Goal: Information Seeking & Learning: Learn about a topic

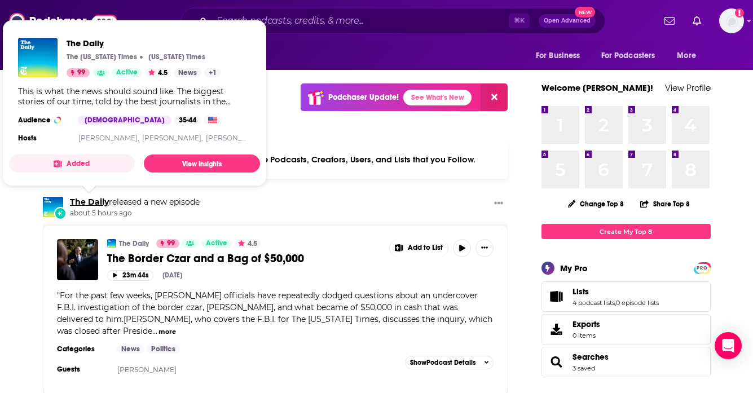
click at [80, 201] on link "The Daily" at bounding box center [89, 202] width 39 height 10
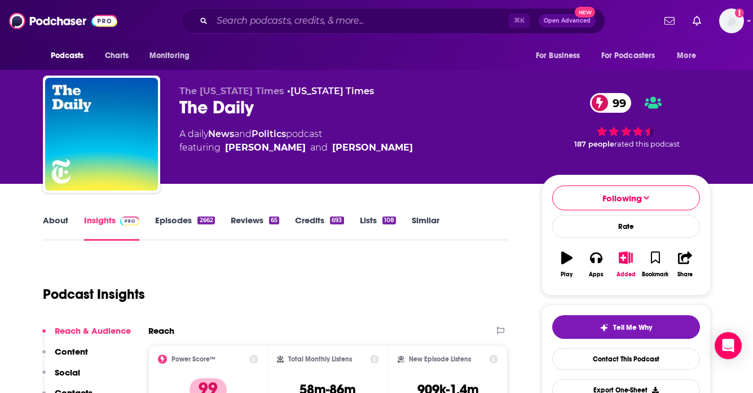
click at [612, 100] on span "99" at bounding box center [616, 103] width 30 height 20
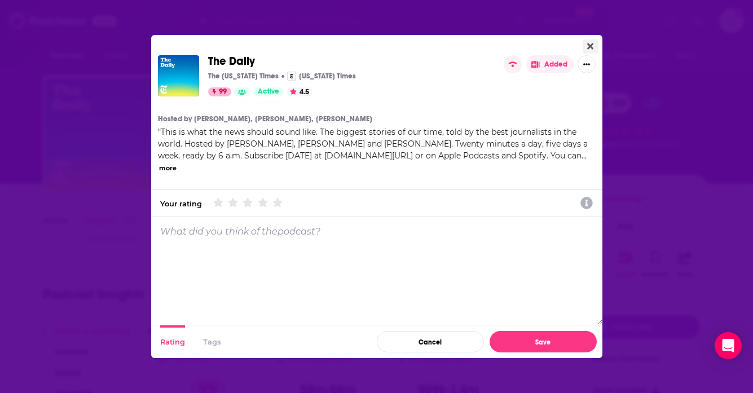
click at [592, 49] on icon "Close" at bounding box center [590, 46] width 6 height 6
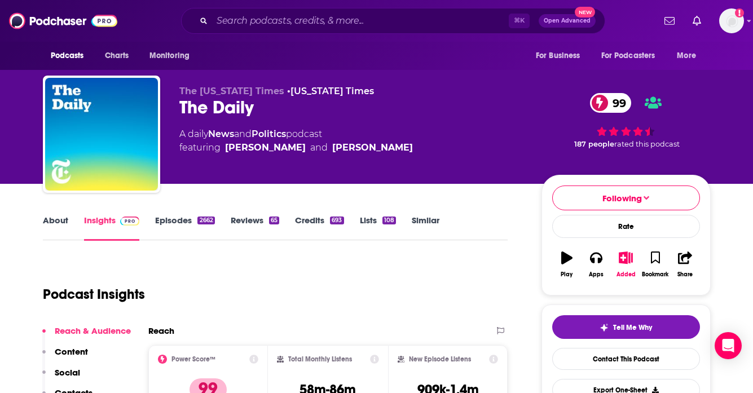
click at [51, 222] on link "About" at bounding box center [55, 228] width 25 height 26
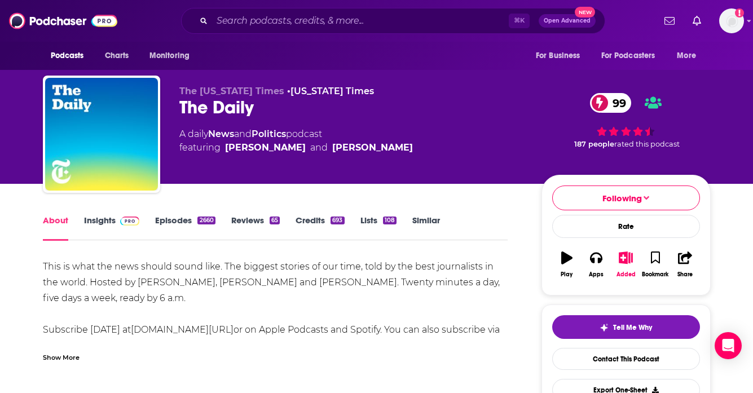
click at [99, 221] on link "Insights" at bounding box center [112, 228] width 56 height 26
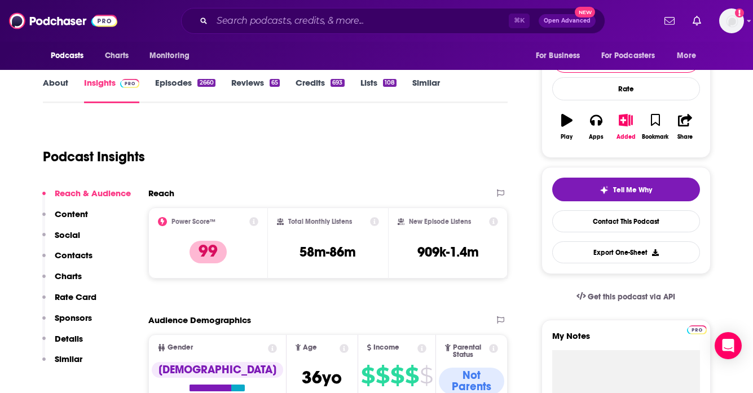
scroll to position [137, 0]
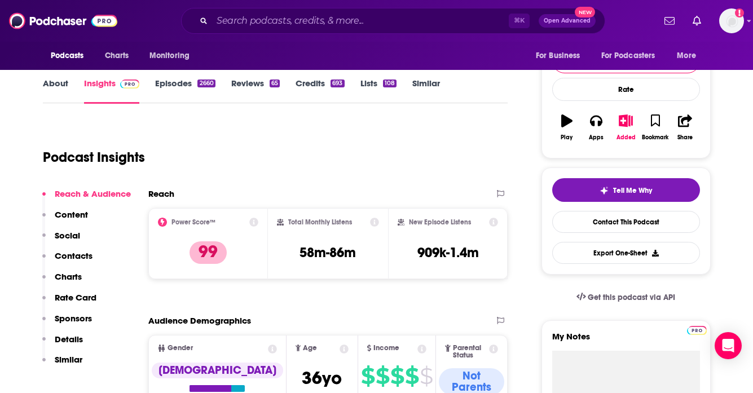
click at [251, 222] on icon at bounding box center [253, 222] width 9 height 9
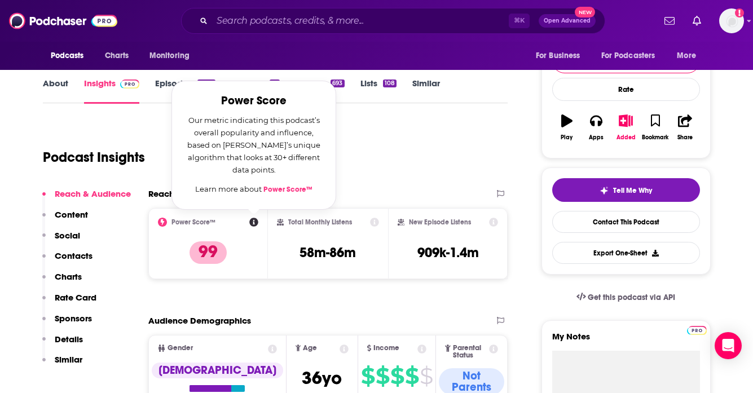
click at [280, 189] on link "Power Score™" at bounding box center [287, 189] width 49 height 9
click at [420, 144] on div "Podcast Insights" at bounding box center [271, 151] width 456 height 58
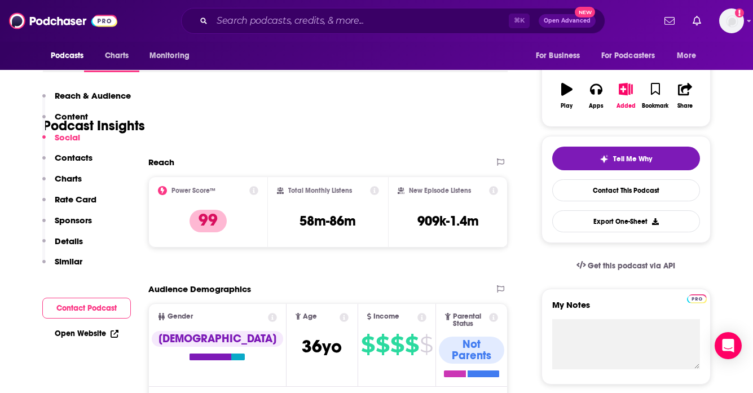
scroll to position [0, 0]
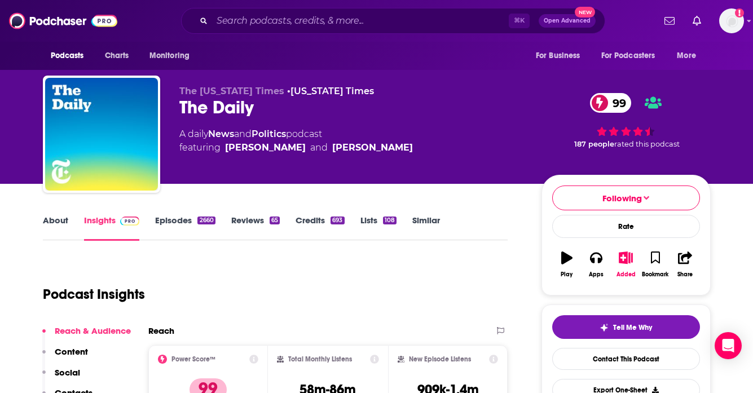
click at [164, 227] on link "Episodes 2660" at bounding box center [185, 228] width 60 height 26
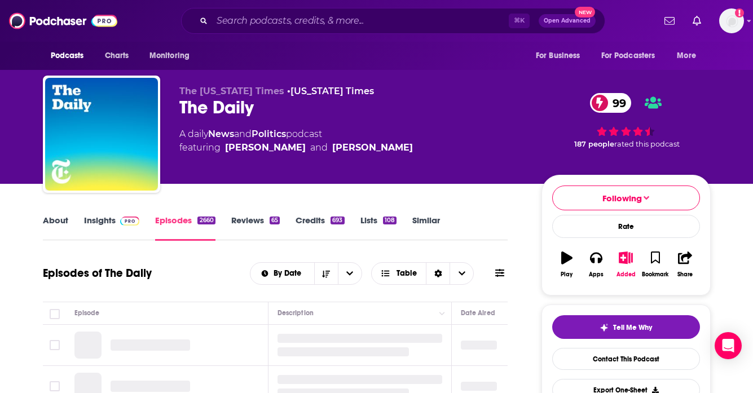
click at [266, 216] on link "Reviews 65" at bounding box center [255, 228] width 49 height 26
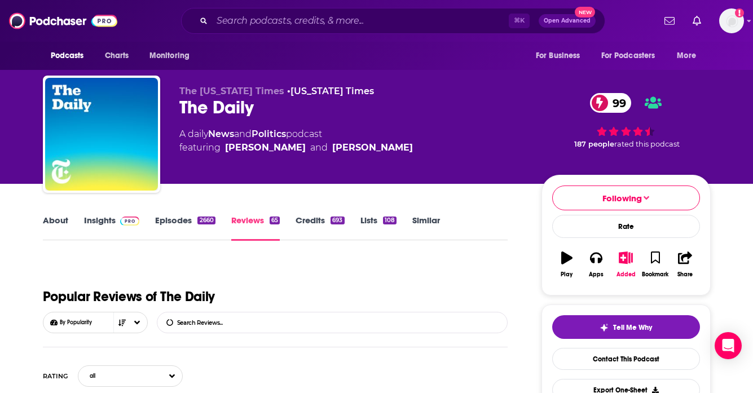
click at [327, 222] on link "Credits 693" at bounding box center [320, 228] width 49 height 26
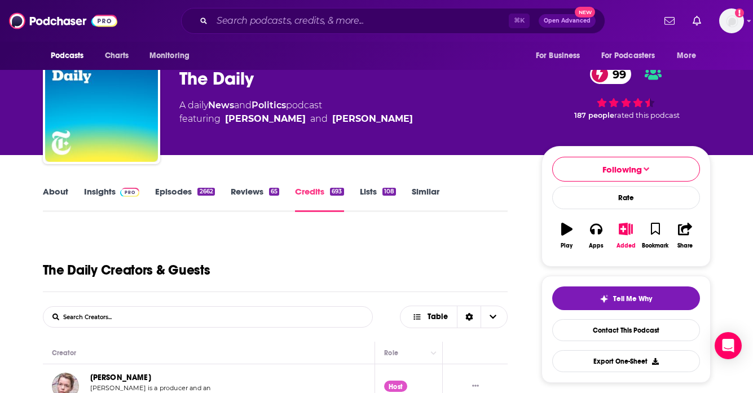
scroll to position [27, 0]
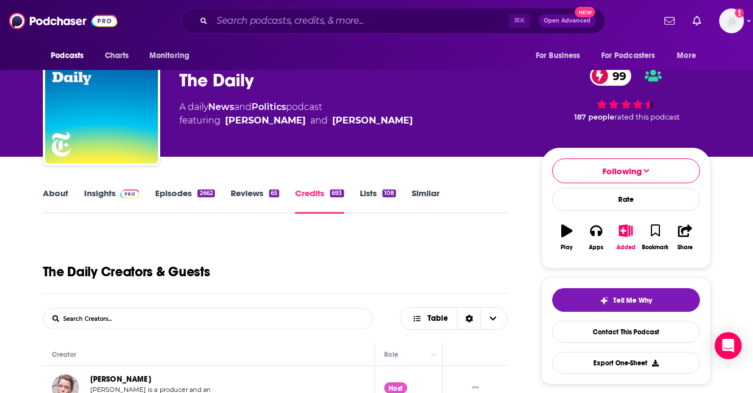
click at [367, 193] on link "Lists 108" at bounding box center [378, 201] width 36 height 26
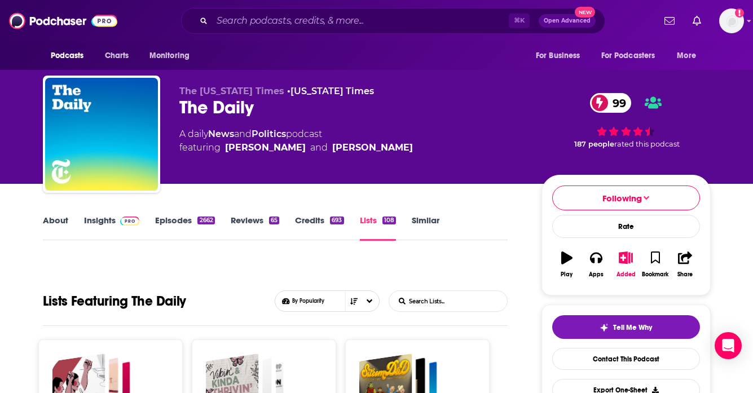
click at [429, 223] on link "Similar" at bounding box center [426, 228] width 28 height 26
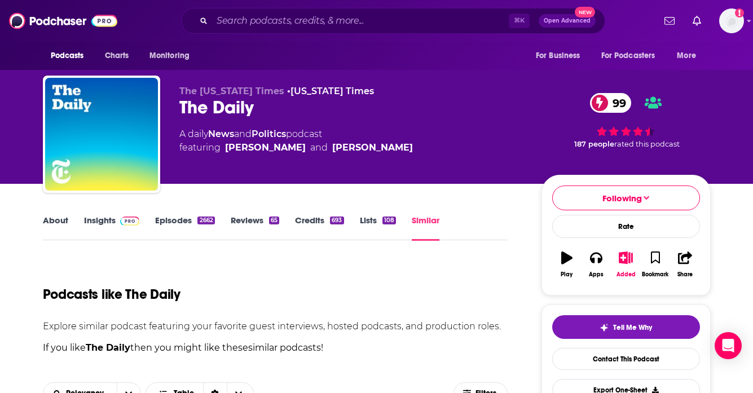
click at [99, 218] on link "Insights" at bounding box center [112, 228] width 56 height 26
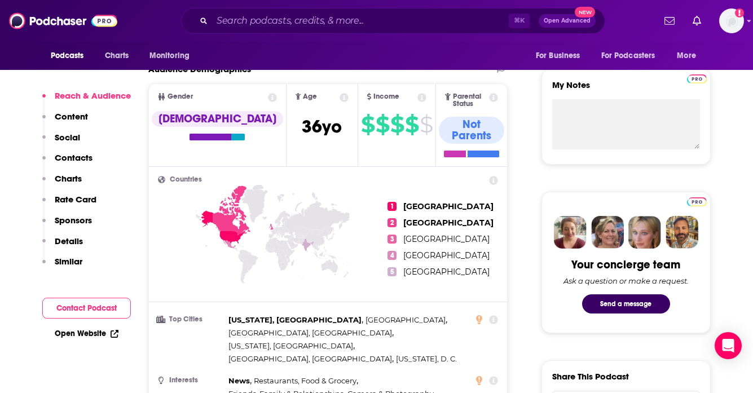
scroll to position [386, 0]
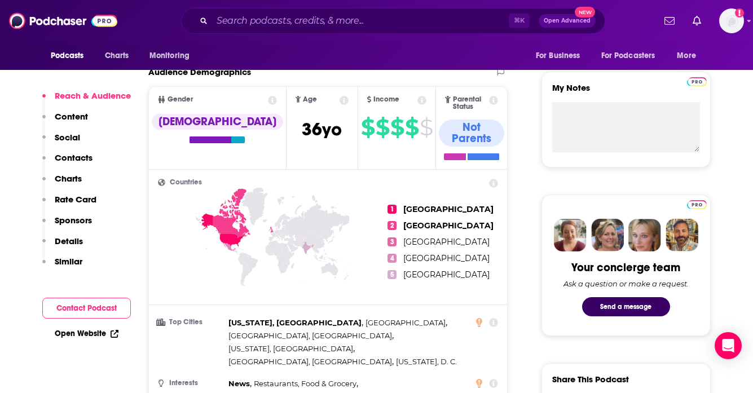
click at [73, 156] on p "Contacts" at bounding box center [74, 157] width 38 height 11
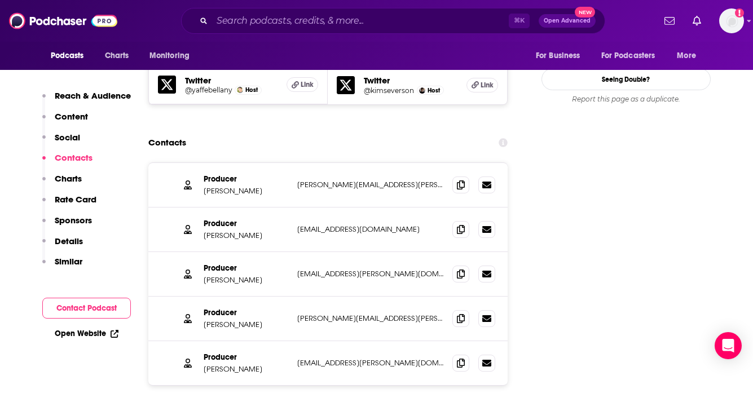
scroll to position [1453, 0]
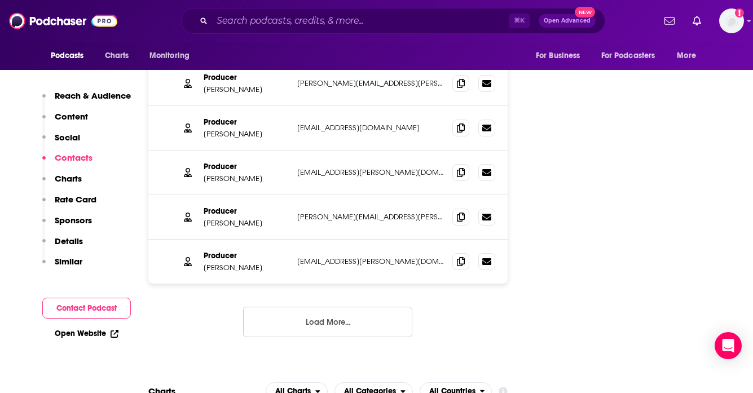
click at [324, 307] on button "Load More..." at bounding box center [327, 322] width 169 height 30
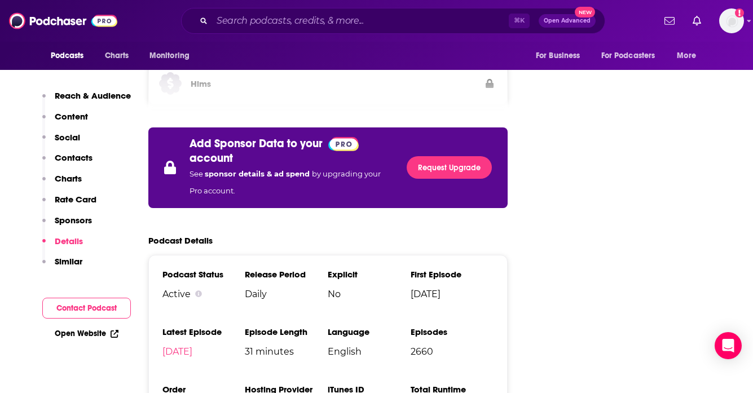
scroll to position [2663, 0]
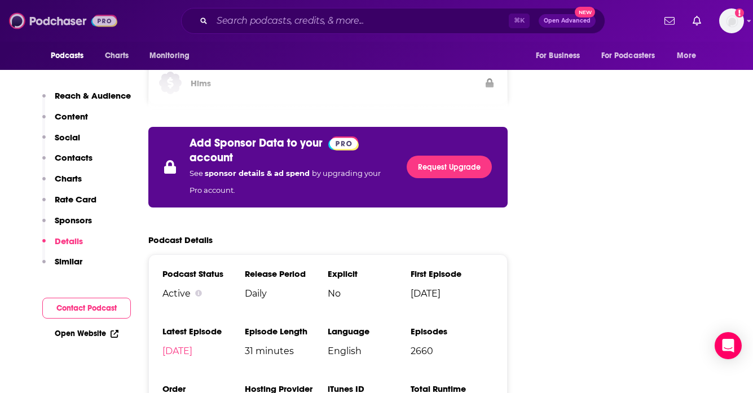
click at [34, 24] on img at bounding box center [63, 20] width 108 height 21
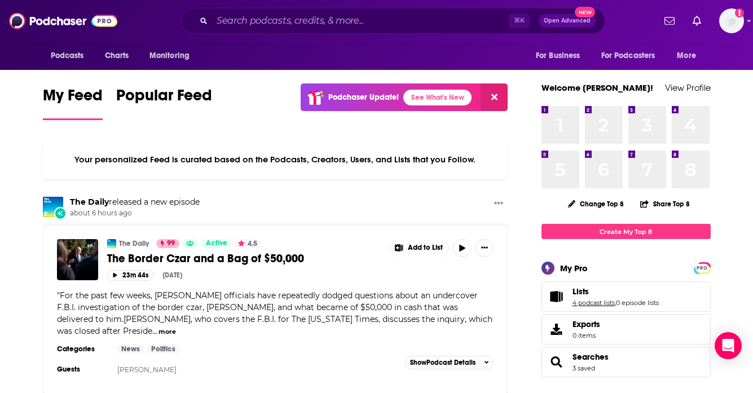
click at [592, 300] on link "4 podcast lists" at bounding box center [594, 303] width 42 height 8
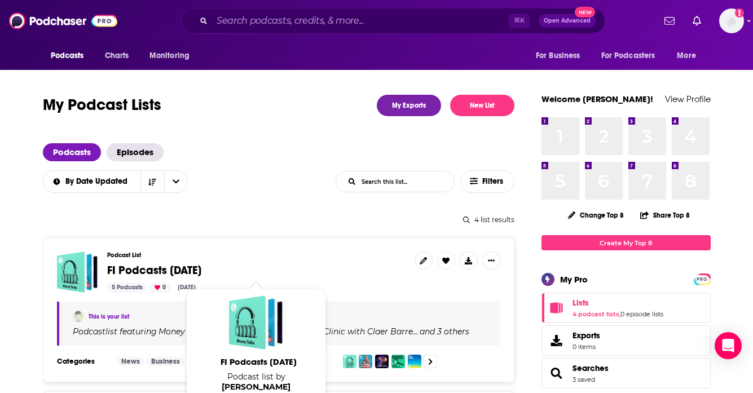
click at [201, 271] on span "FI Podcasts [DATE]" at bounding box center [154, 270] width 94 height 14
